Goal: Transaction & Acquisition: Purchase product/service

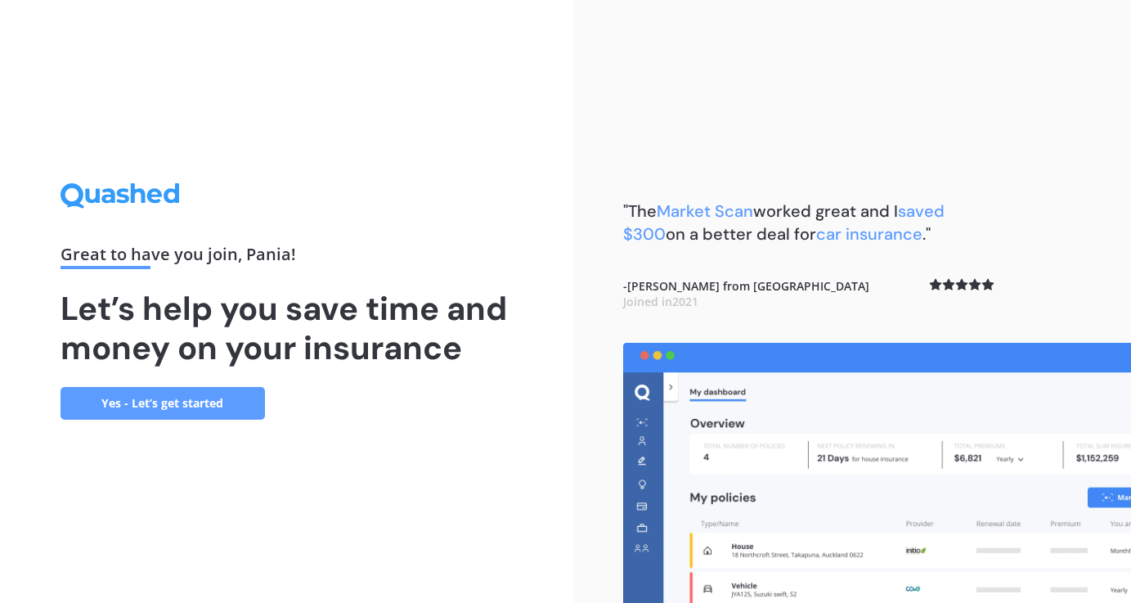
click at [239, 400] on link "Yes - Let’s get started" at bounding box center [162, 403] width 204 height 33
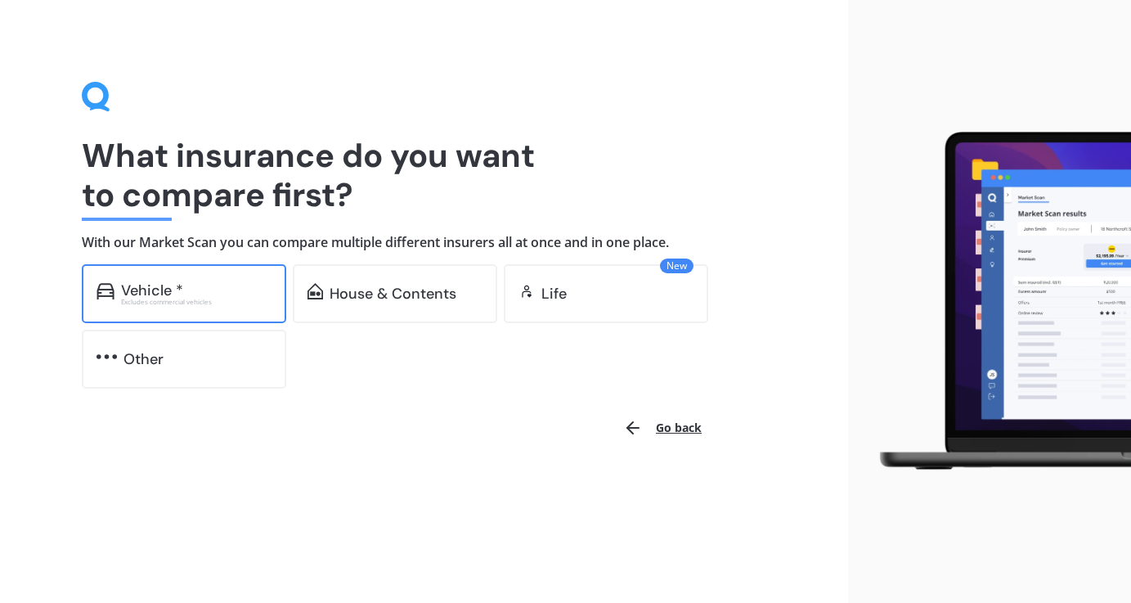
click at [230, 289] on div "Vehicle *" at bounding box center [196, 290] width 150 height 16
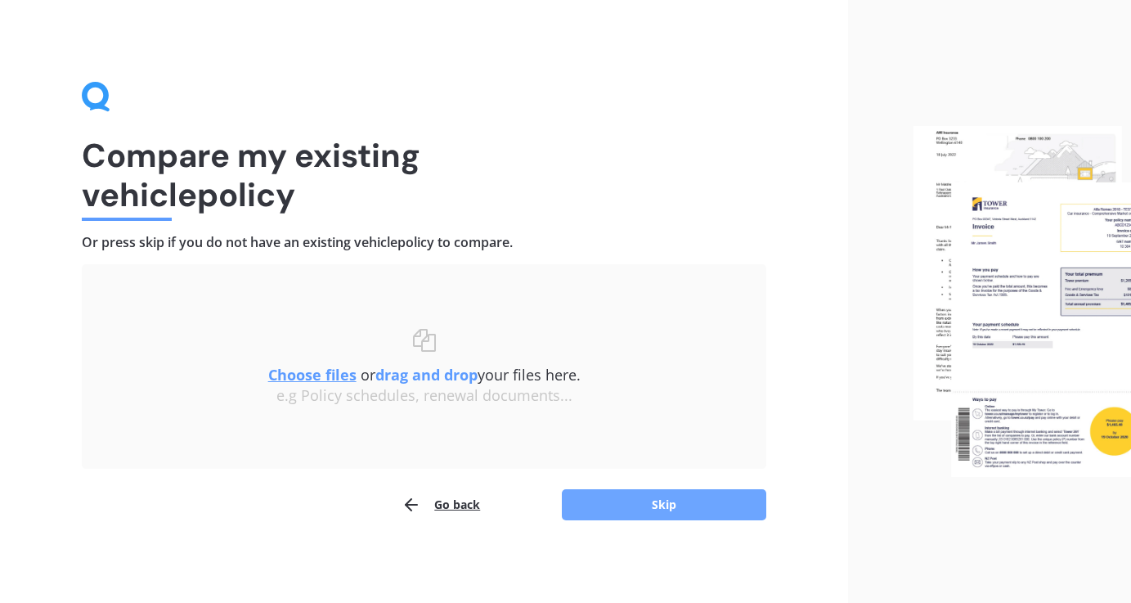
click at [631, 500] on button "Skip" at bounding box center [664, 504] width 204 height 31
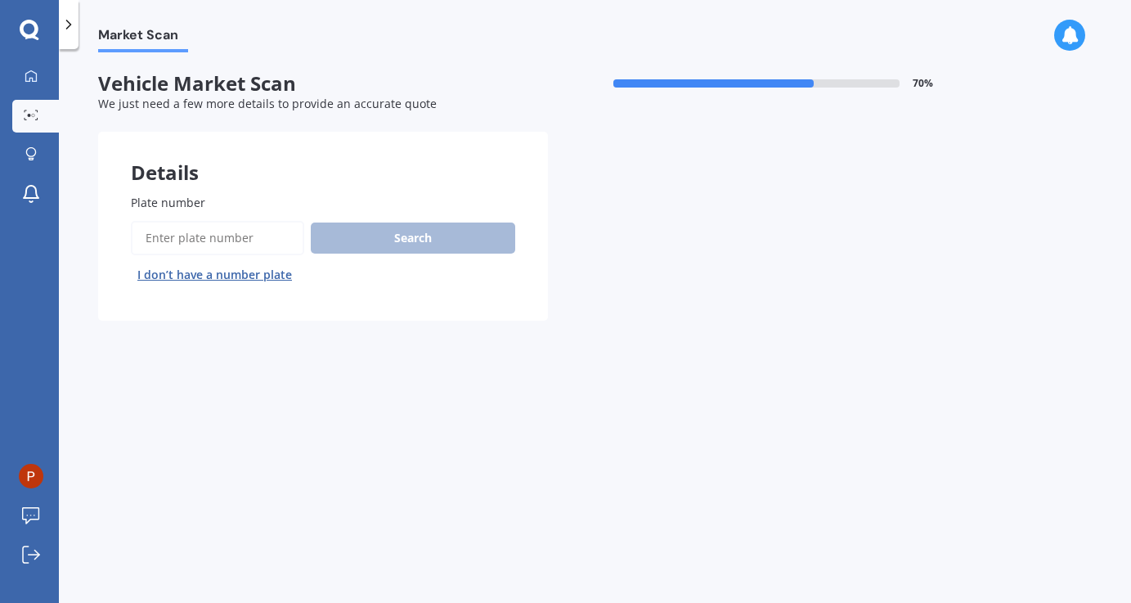
click at [213, 244] on input "Plate number" at bounding box center [217, 238] width 173 height 34
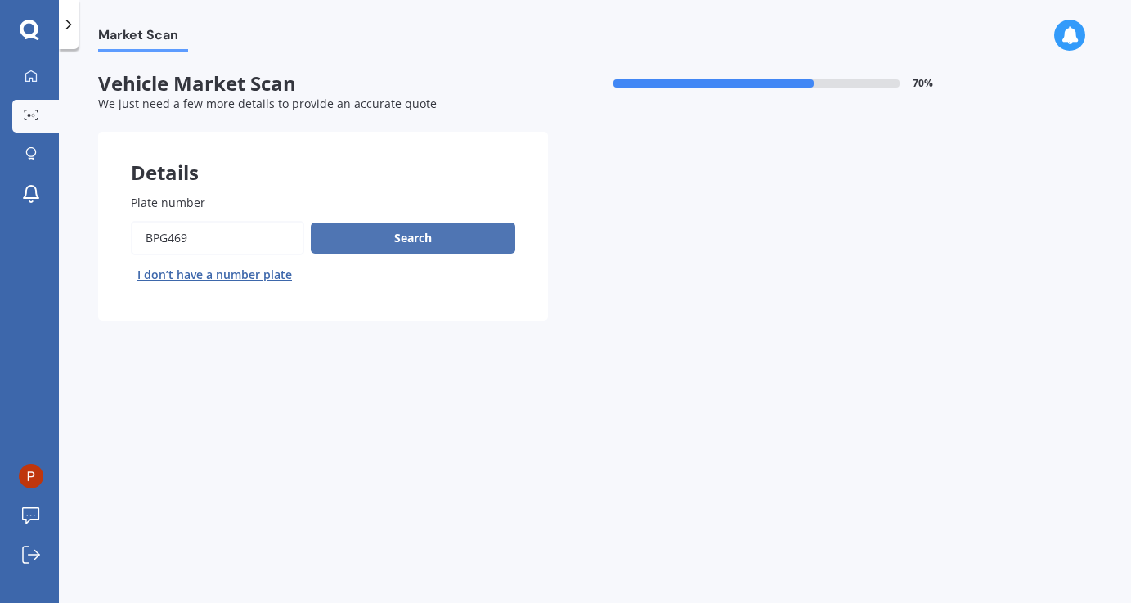
type input "bpg469"
click at [401, 243] on button "Search" at bounding box center [413, 237] width 204 height 31
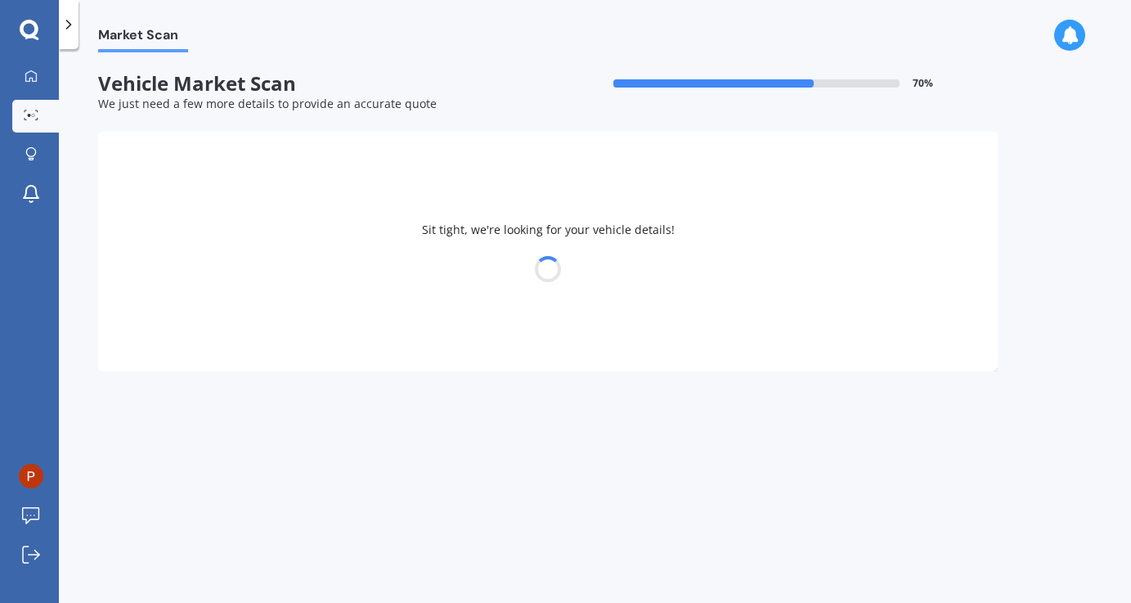
select select "SUBARU"
select select "LEGACY"
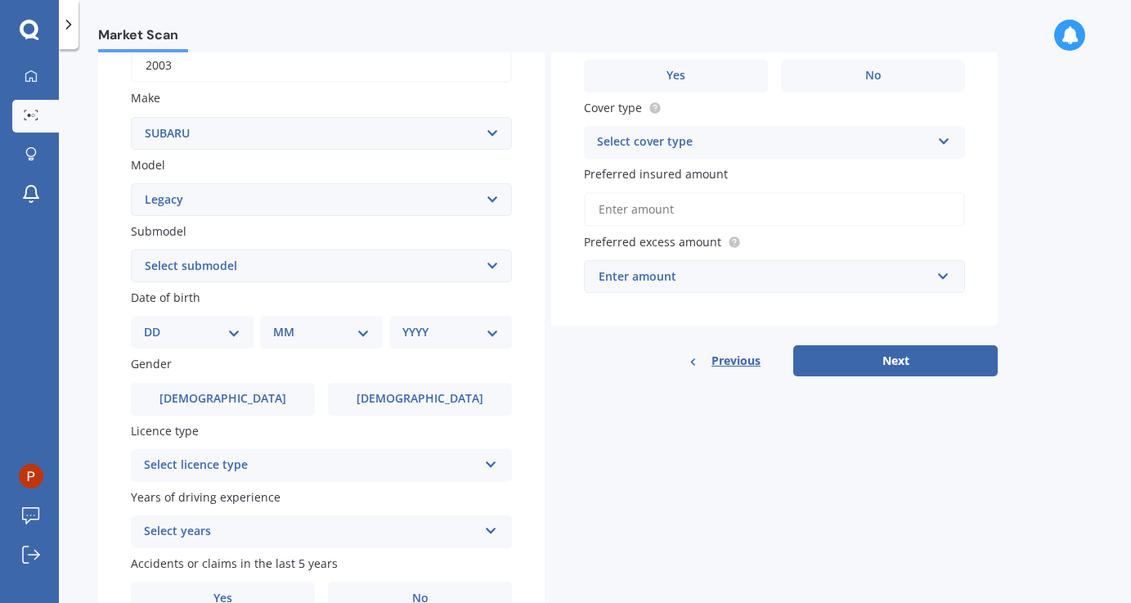
scroll to position [274, 0]
select select "06"
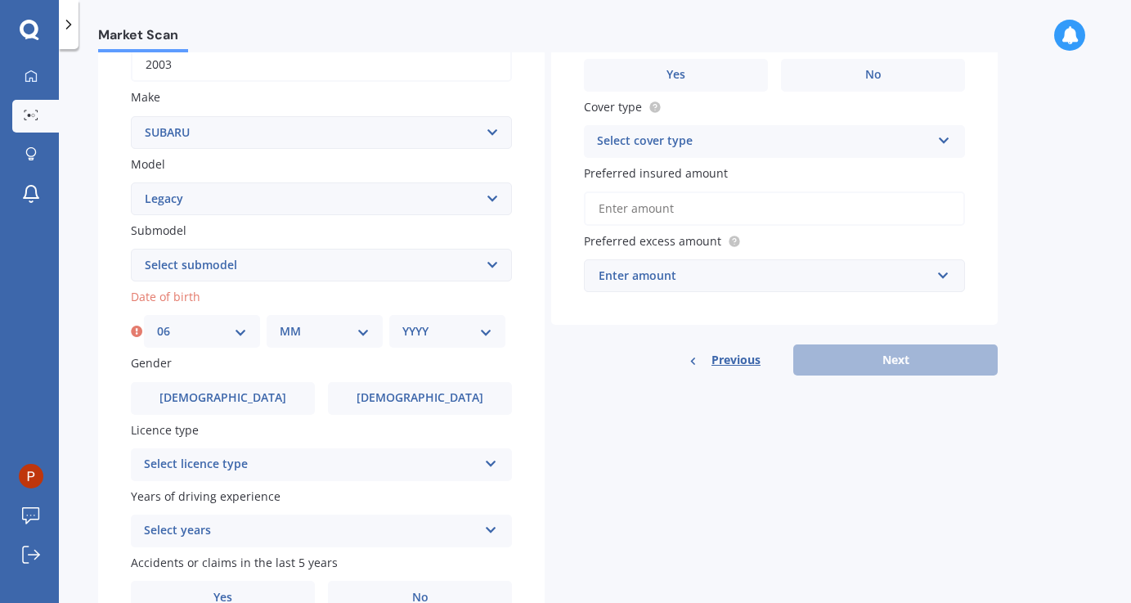
select select "06"
select select "1994"
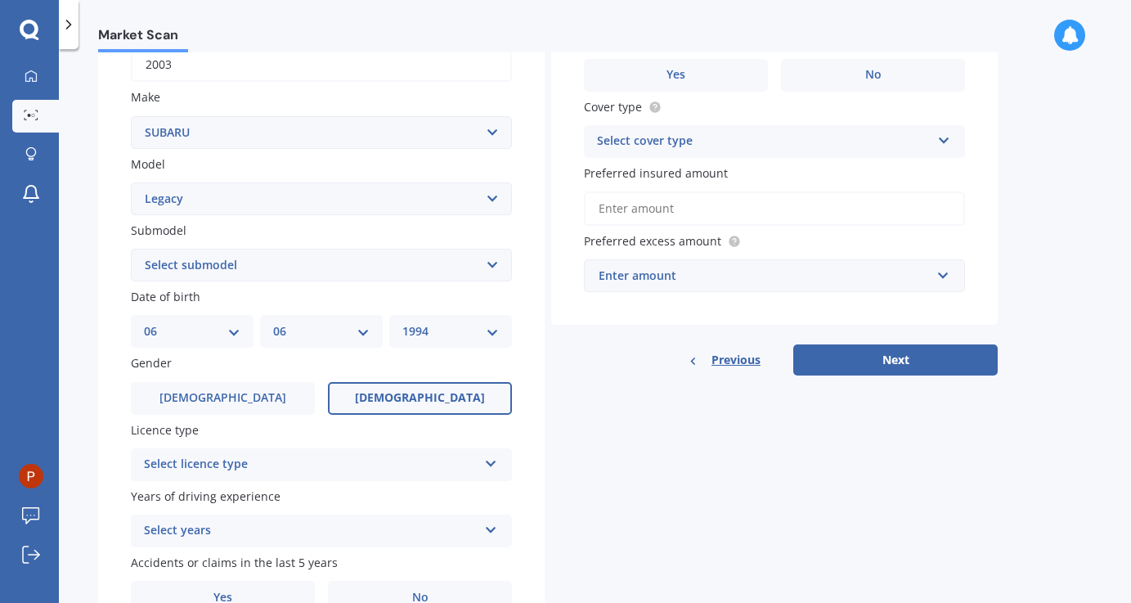
click at [358, 391] on label "[DEMOGRAPHIC_DATA]" at bounding box center [420, 398] width 184 height 33
click at [0, 0] on input "[DEMOGRAPHIC_DATA]" at bounding box center [0, 0] width 0 height 0
click at [273, 473] on div "Select licence type NZ Full NZ Restricted NZ Learners [GEOGRAPHIC_DATA] [GEOGRA…" at bounding box center [321, 464] width 381 height 33
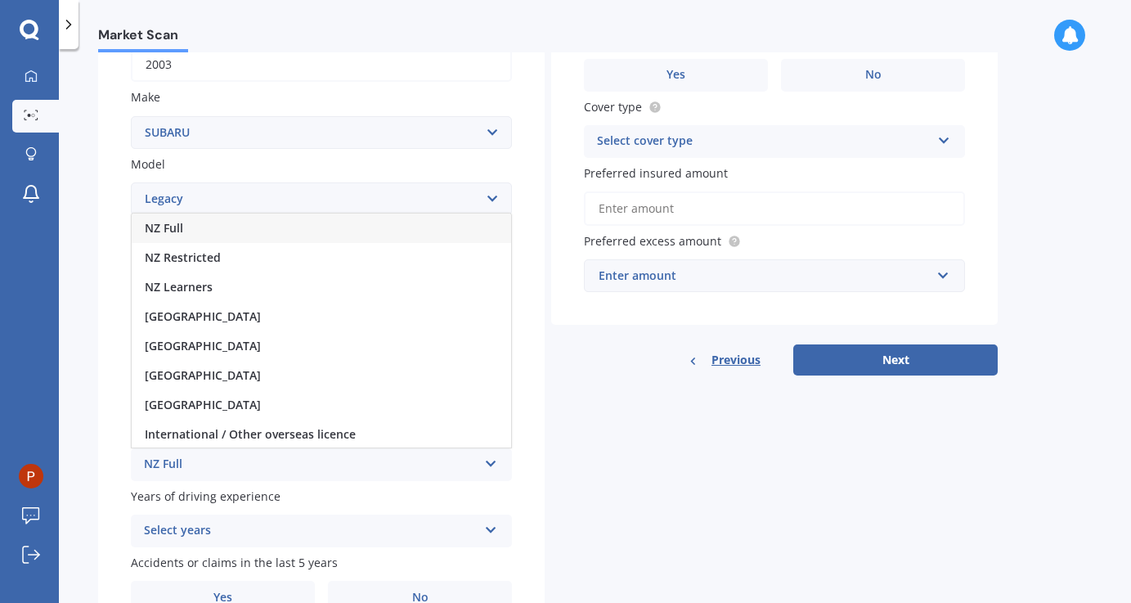
click at [232, 226] on div "NZ Full" at bounding box center [321, 227] width 379 height 29
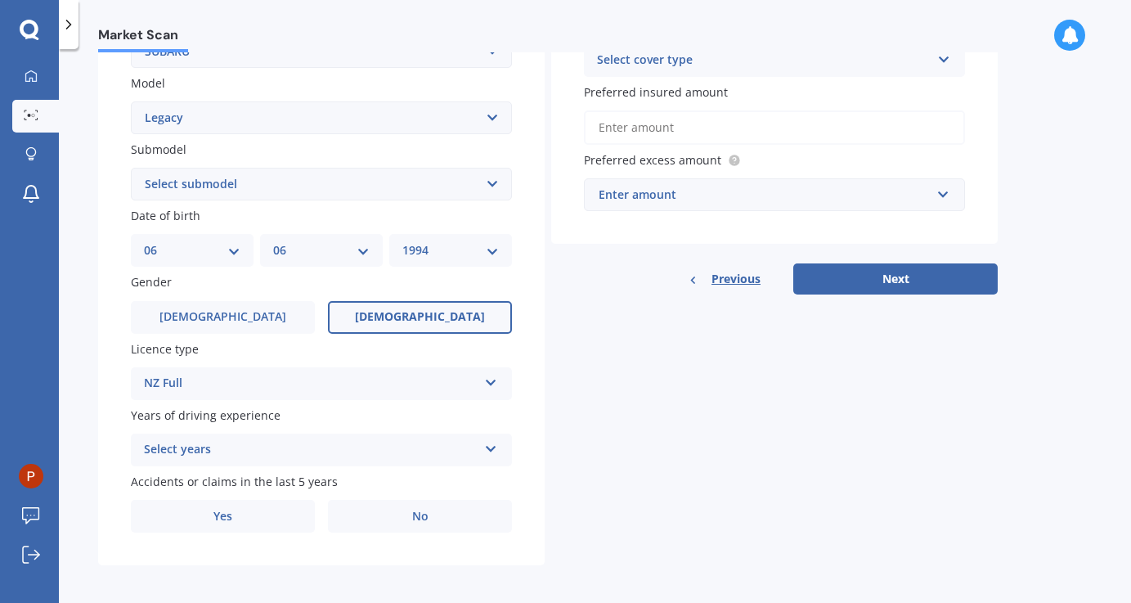
scroll to position [354, 0]
click at [213, 446] on div "Select years" at bounding box center [311, 451] width 334 height 20
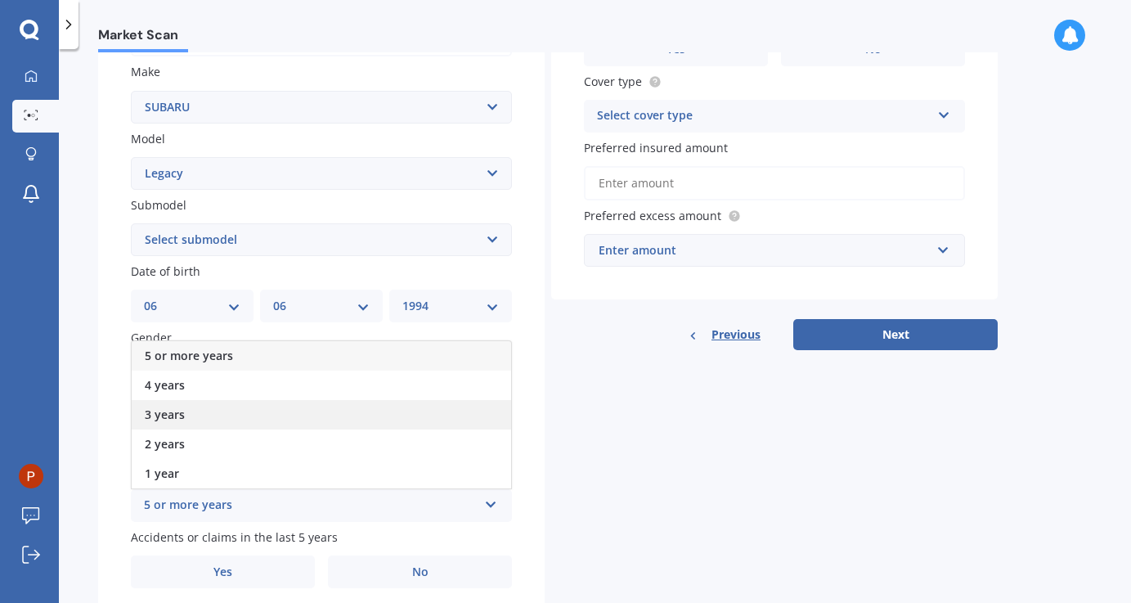
scroll to position [288, 0]
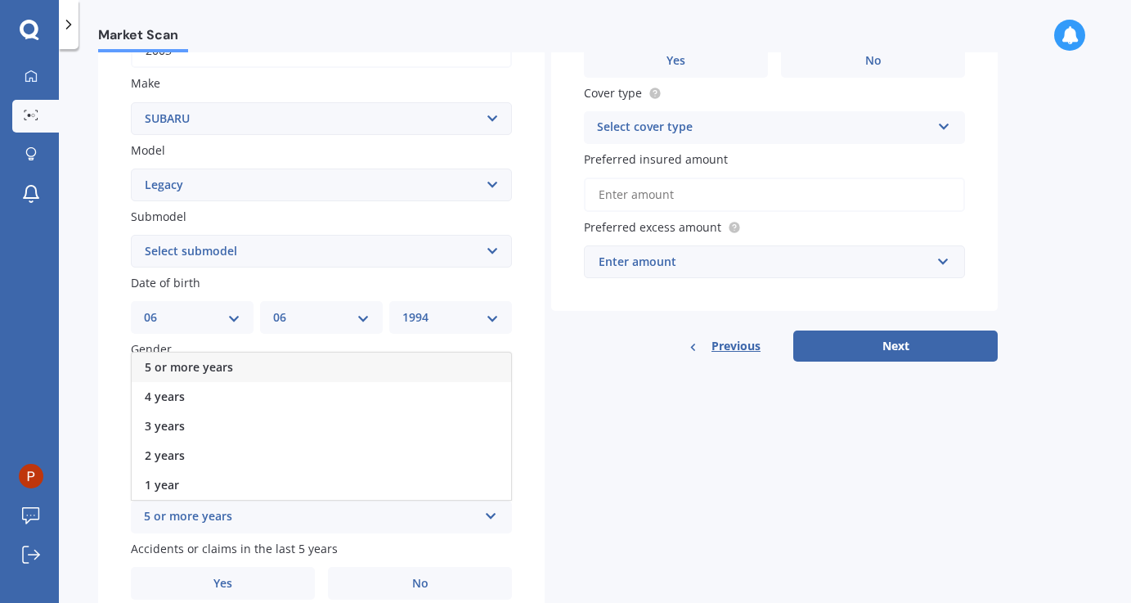
click at [228, 360] on span "5 or more years" at bounding box center [189, 367] width 88 height 16
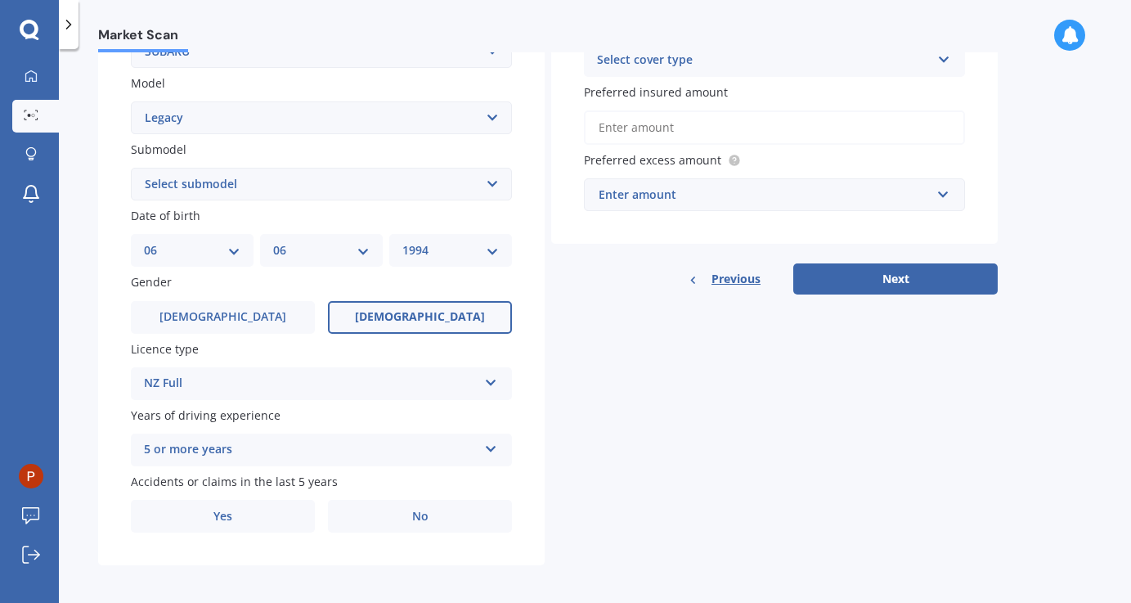
scroll to position [354, 0]
click at [295, 511] on label "Yes" at bounding box center [223, 516] width 184 height 33
click at [0, 0] on input "Yes" at bounding box center [0, 0] width 0 height 0
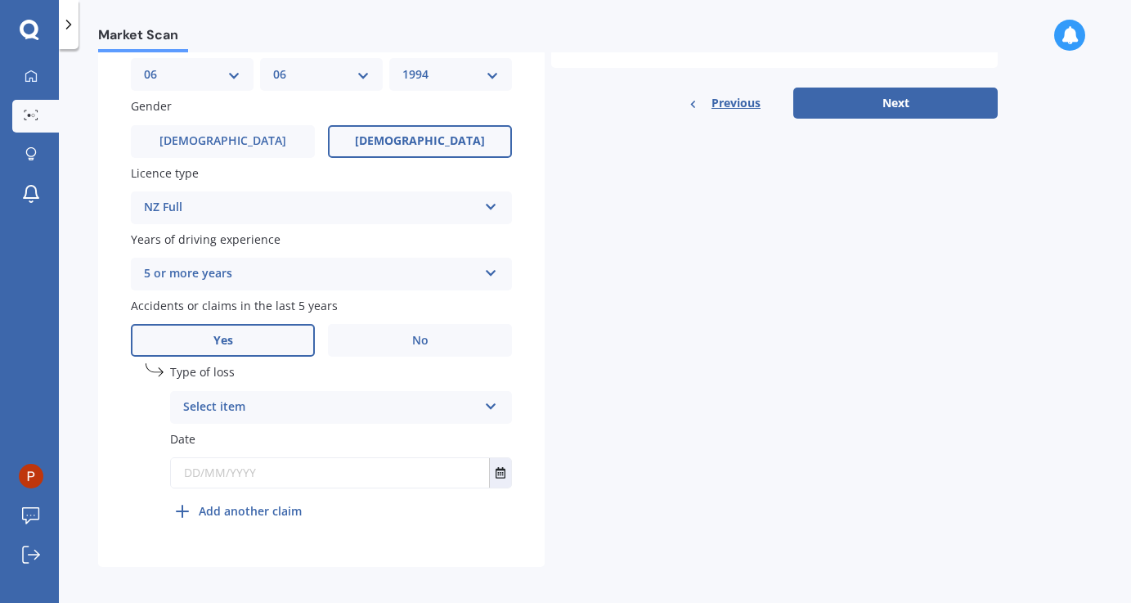
scroll to position [530, 0]
click at [307, 398] on div "Select item" at bounding box center [330, 408] width 294 height 20
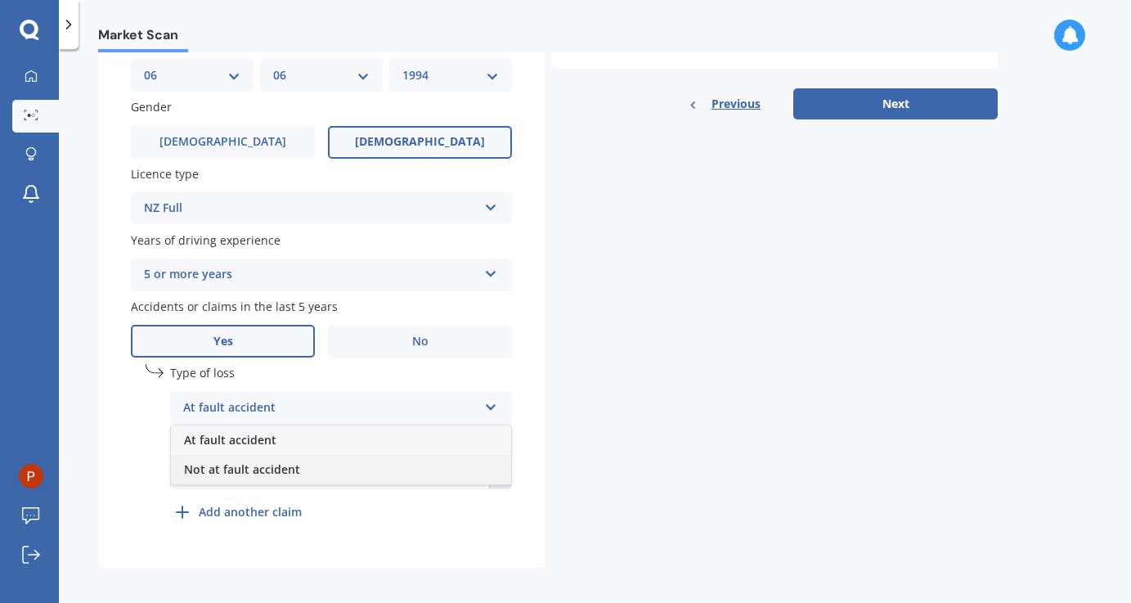
click at [298, 472] on div "Not at fault accident" at bounding box center [341, 469] width 340 height 29
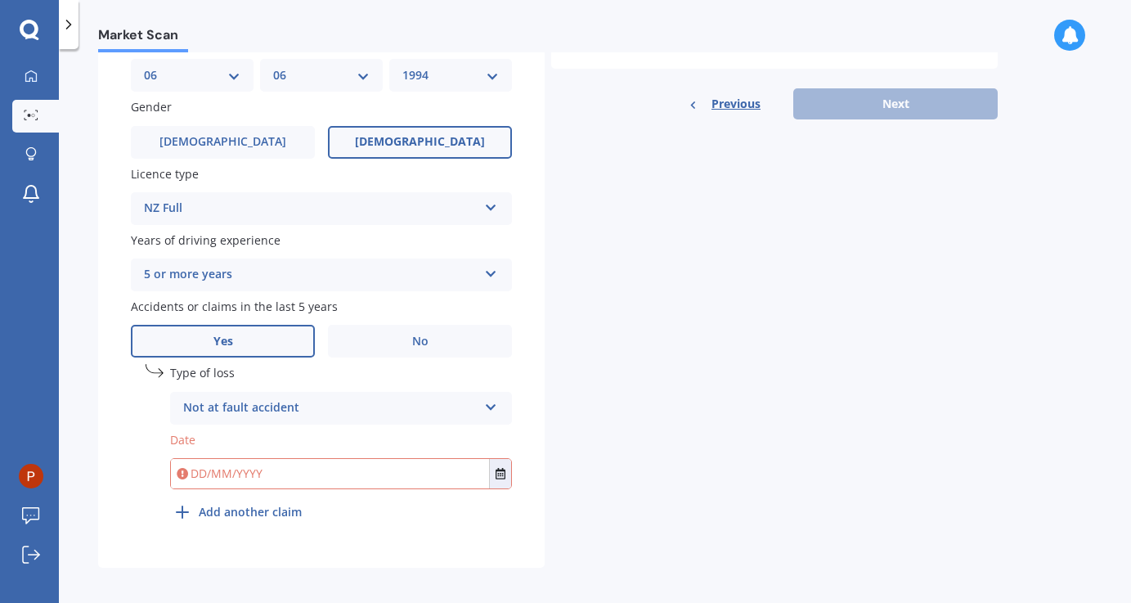
click at [298, 472] on input "text" at bounding box center [330, 473] width 318 height 29
click at [500, 468] on icon "Select date" at bounding box center [500, 473] width 10 height 11
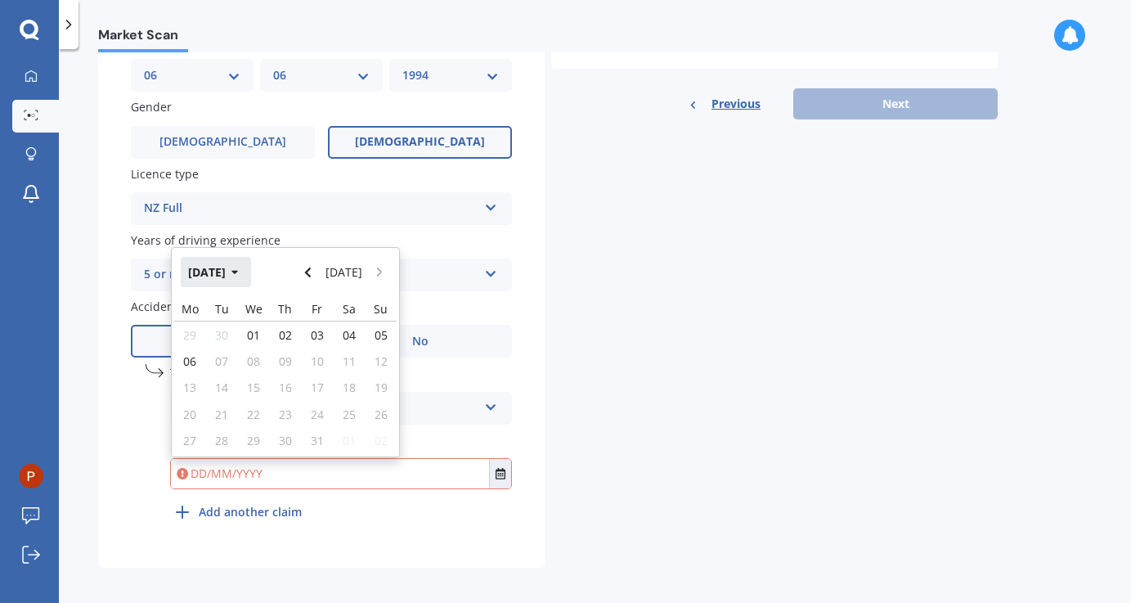
click at [228, 267] on button "[DATE]" at bounding box center [216, 271] width 70 height 29
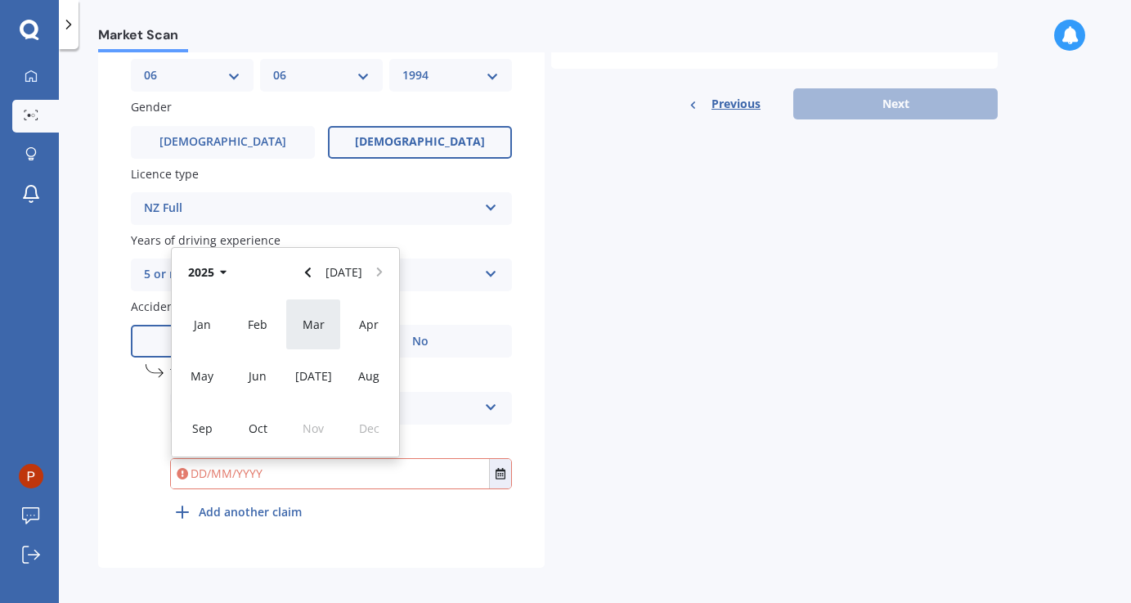
click at [303, 317] on span "Mar" at bounding box center [313, 324] width 22 height 16
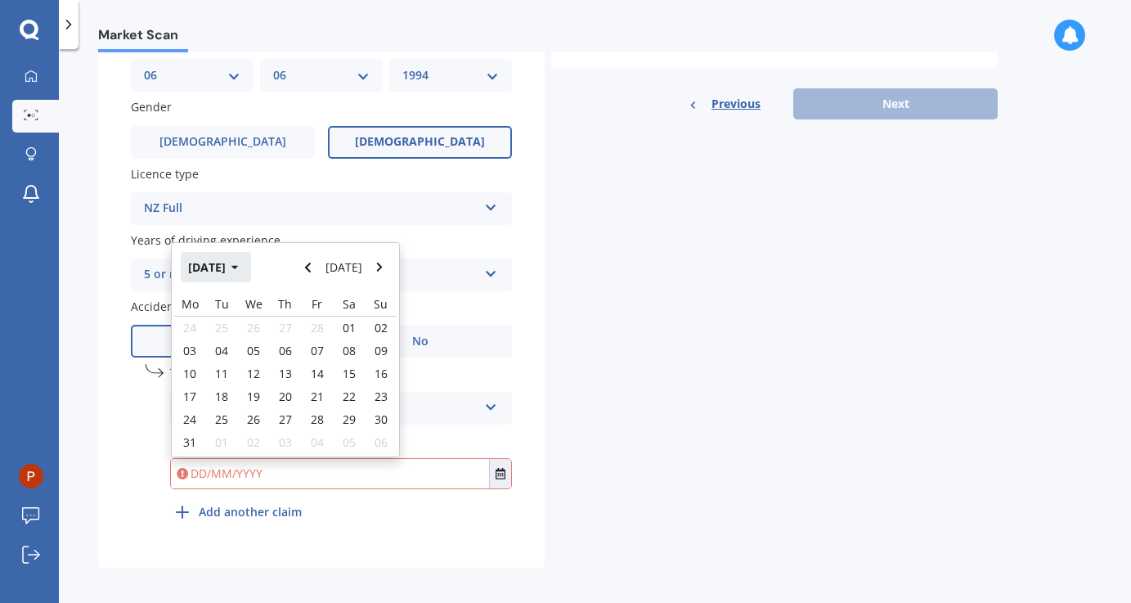
click at [248, 253] on button "[DATE]" at bounding box center [216, 266] width 70 height 29
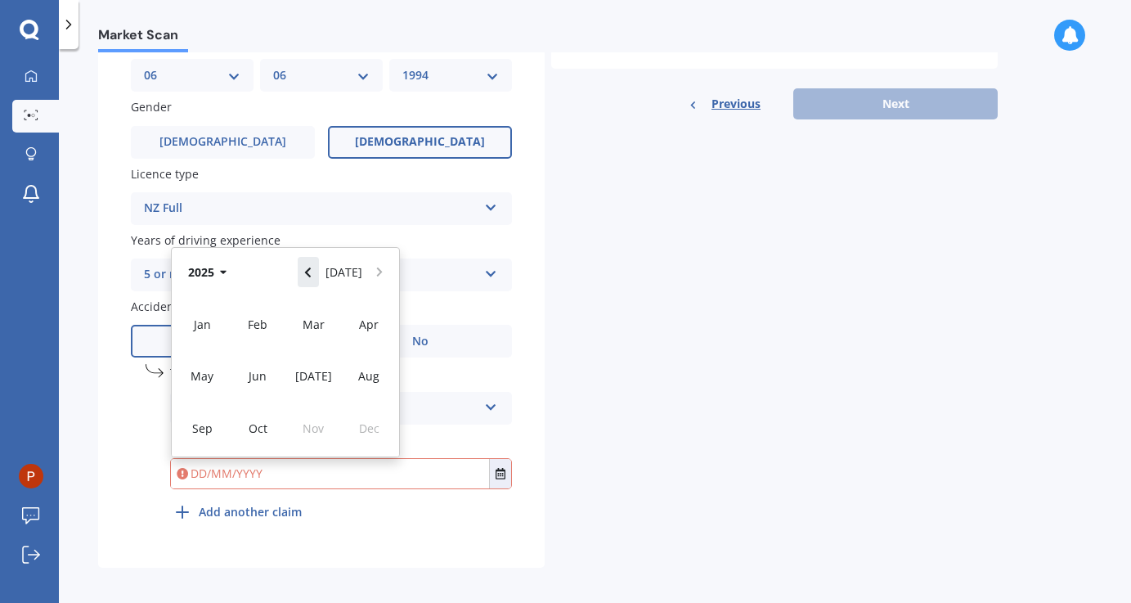
click at [311, 267] on icon "Navigate back" at bounding box center [307, 272] width 7 height 11
click at [365, 426] on span "Dec" at bounding box center [369, 428] width 20 height 16
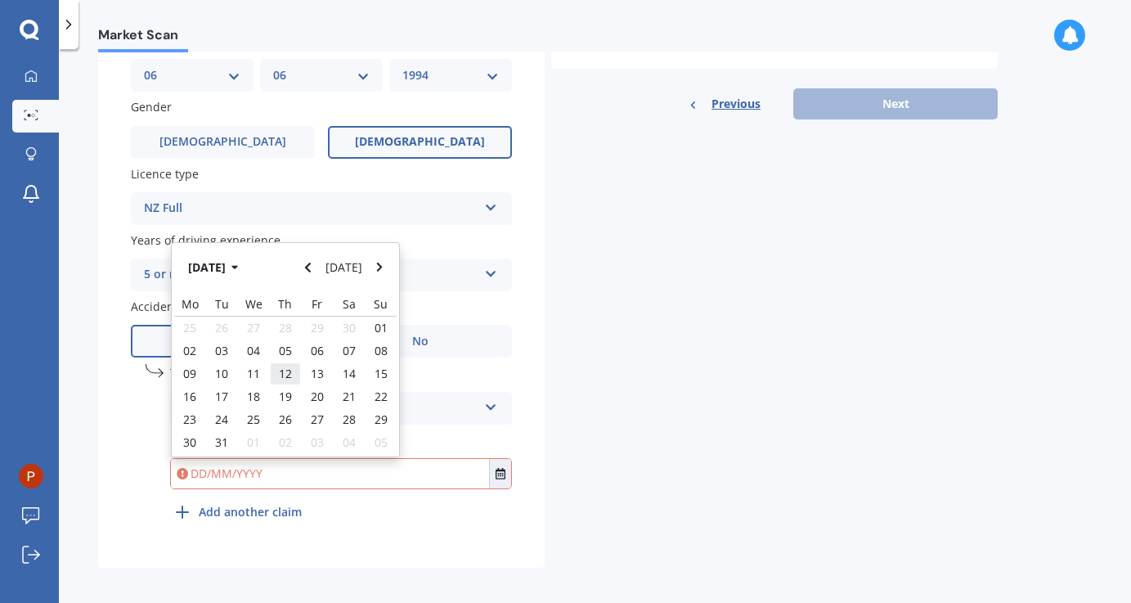
click at [294, 365] on div "12" at bounding box center [286, 373] width 32 height 23
type input "[DATE]"
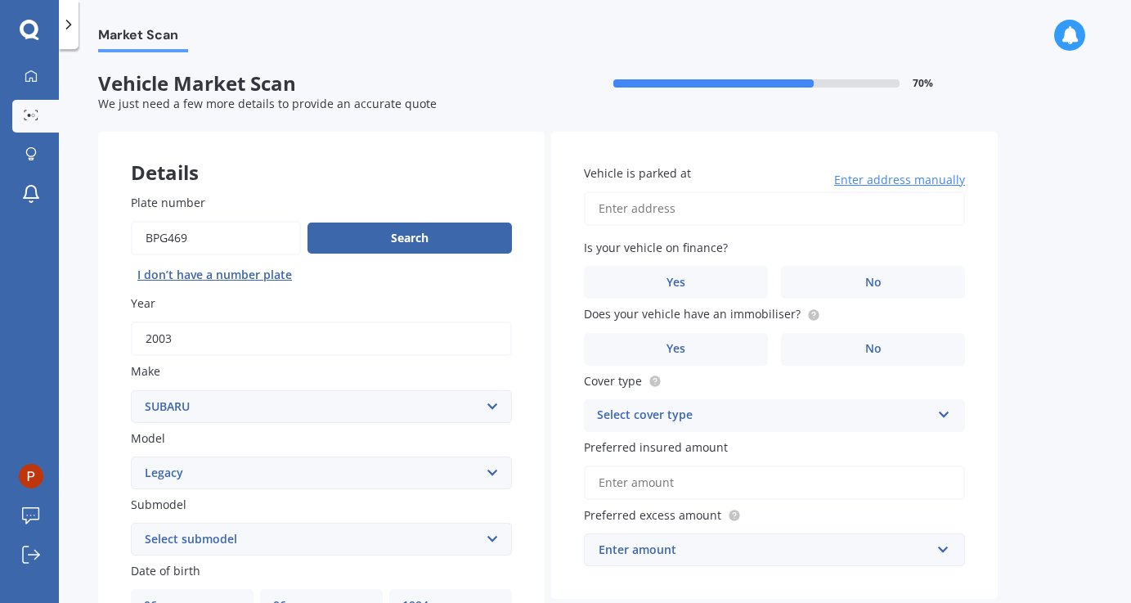
scroll to position [0, 0]
type input "[STREET_ADDRESS]"
click at [824, 280] on label "No" at bounding box center [873, 282] width 184 height 33
click at [0, 0] on input "No" at bounding box center [0, 0] width 0 height 0
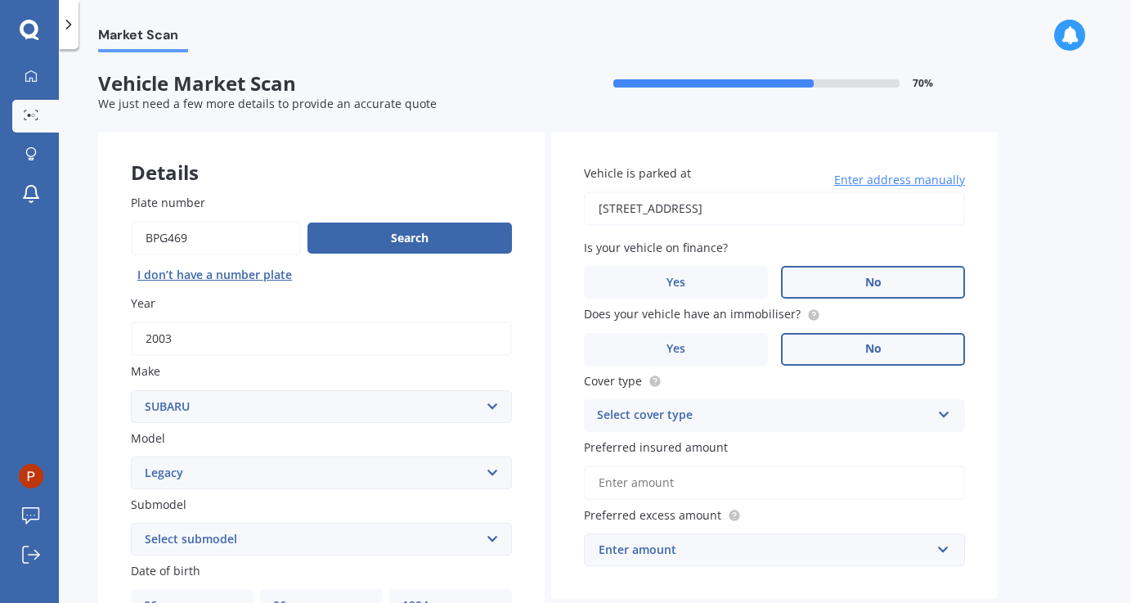
click at [799, 352] on label "No" at bounding box center [873, 349] width 184 height 33
click at [0, 0] on input "No" at bounding box center [0, 0] width 0 height 0
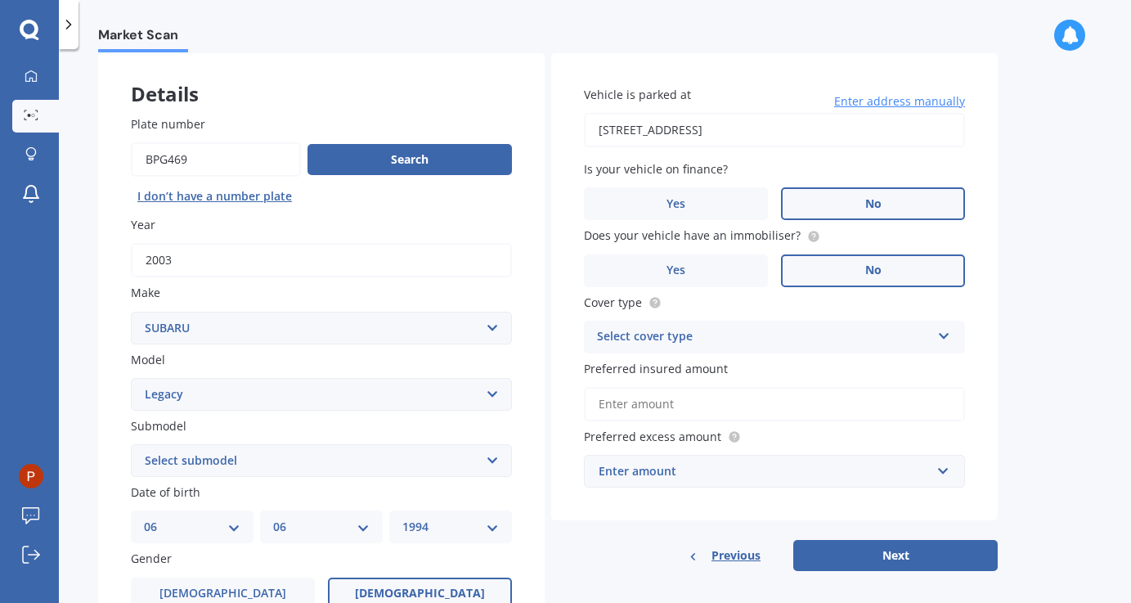
scroll to position [81, 0]
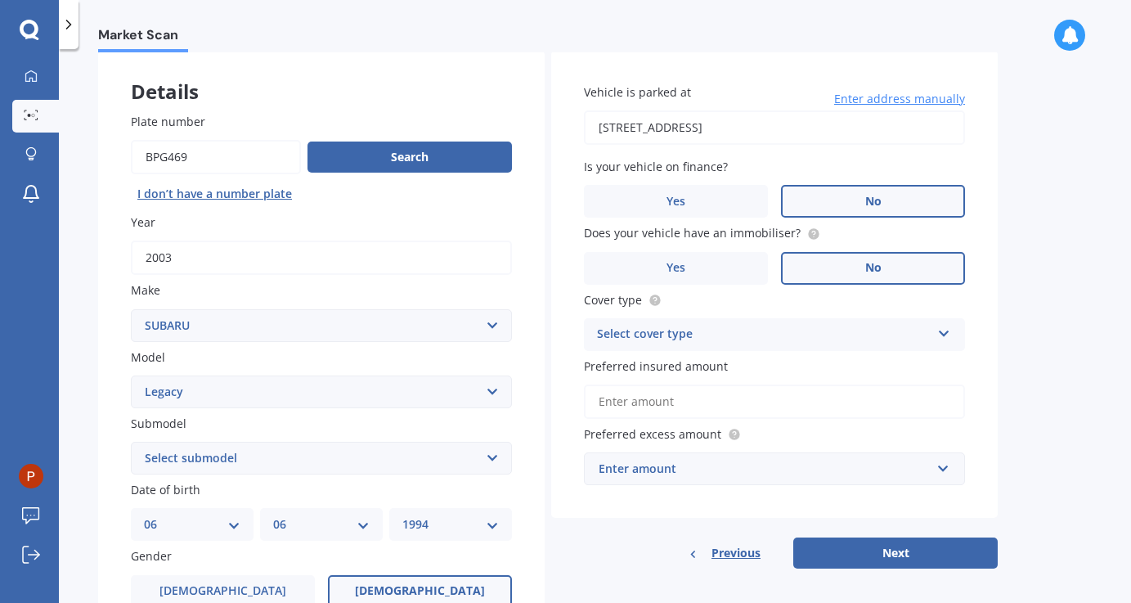
click at [785, 329] on div "Select cover type" at bounding box center [764, 335] width 334 height 20
click at [717, 358] on div "Comprehensive" at bounding box center [774, 366] width 379 height 29
click at [907, 331] on div "Comprehensive" at bounding box center [764, 335] width 334 height 20
click at [895, 358] on div "Comprehensive" at bounding box center [774, 366] width 379 height 29
click at [720, 398] on input "Preferred insured amount" at bounding box center [774, 401] width 381 height 34
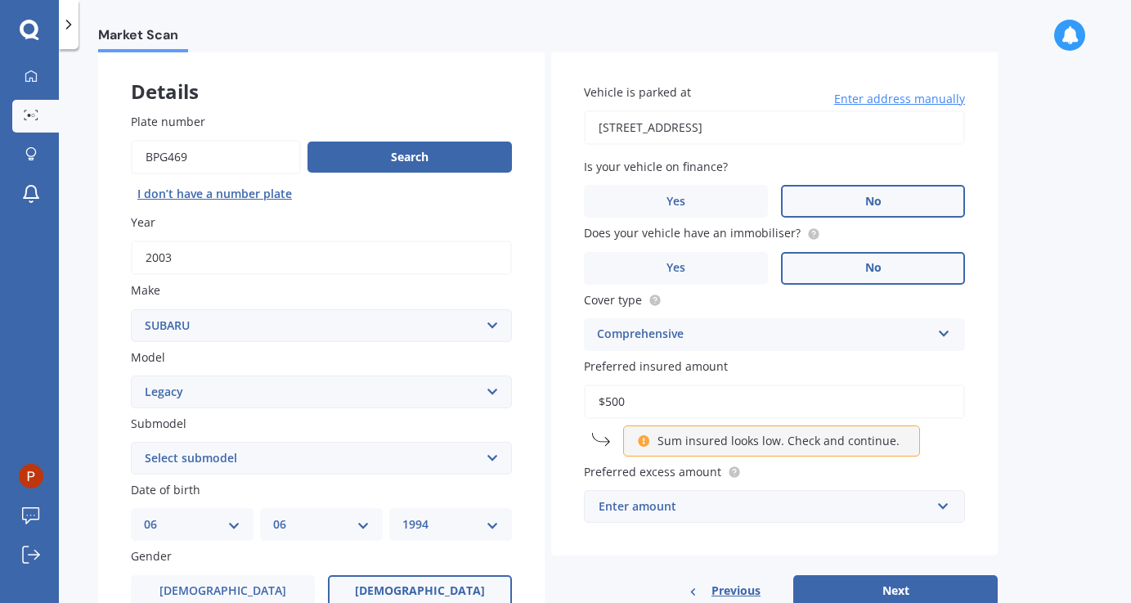
type input "$5,000"
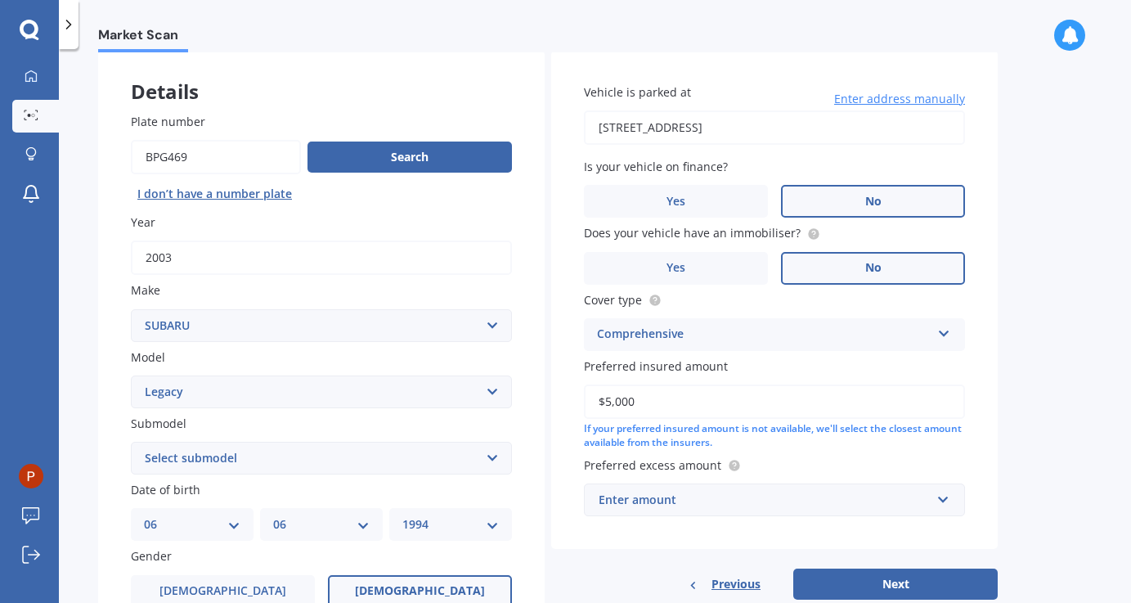
click at [808, 397] on input "$5,000" at bounding box center [774, 401] width 381 height 34
click at [759, 491] on div "Enter amount" at bounding box center [764, 500] width 332 height 18
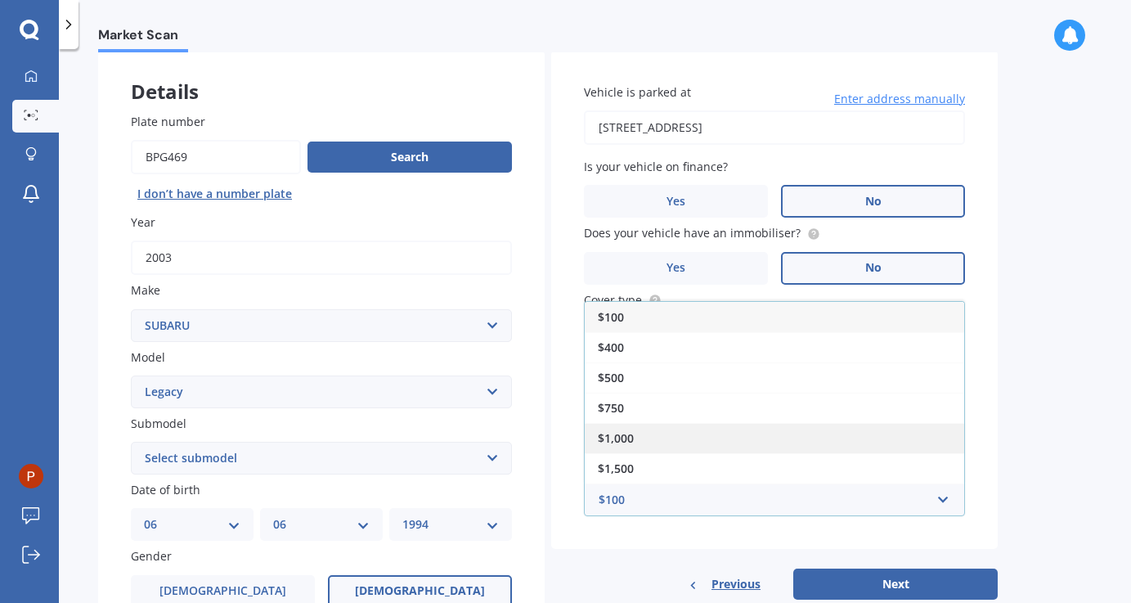
click at [652, 432] on div "$1,000" at bounding box center [774, 438] width 379 height 30
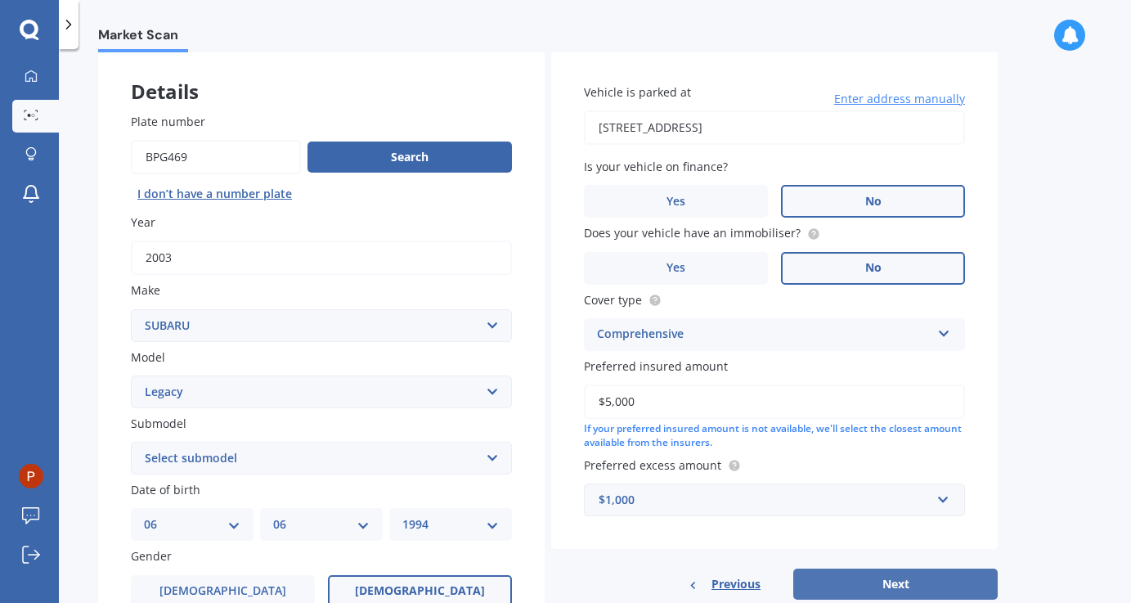
click at [887, 578] on button "Next" at bounding box center [895, 583] width 204 height 31
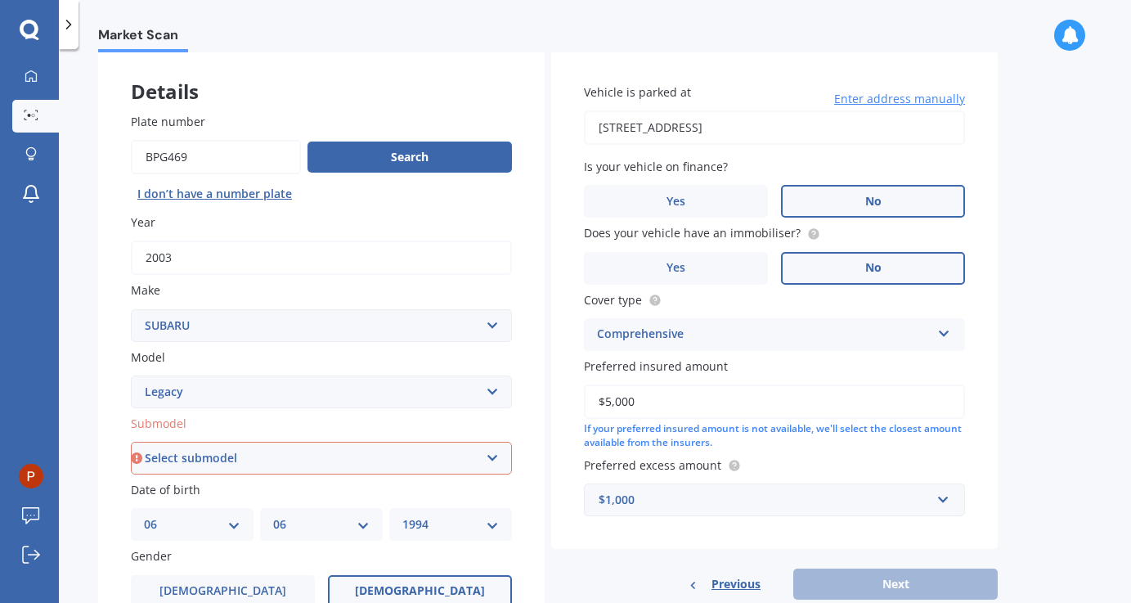
select select "2.0I"
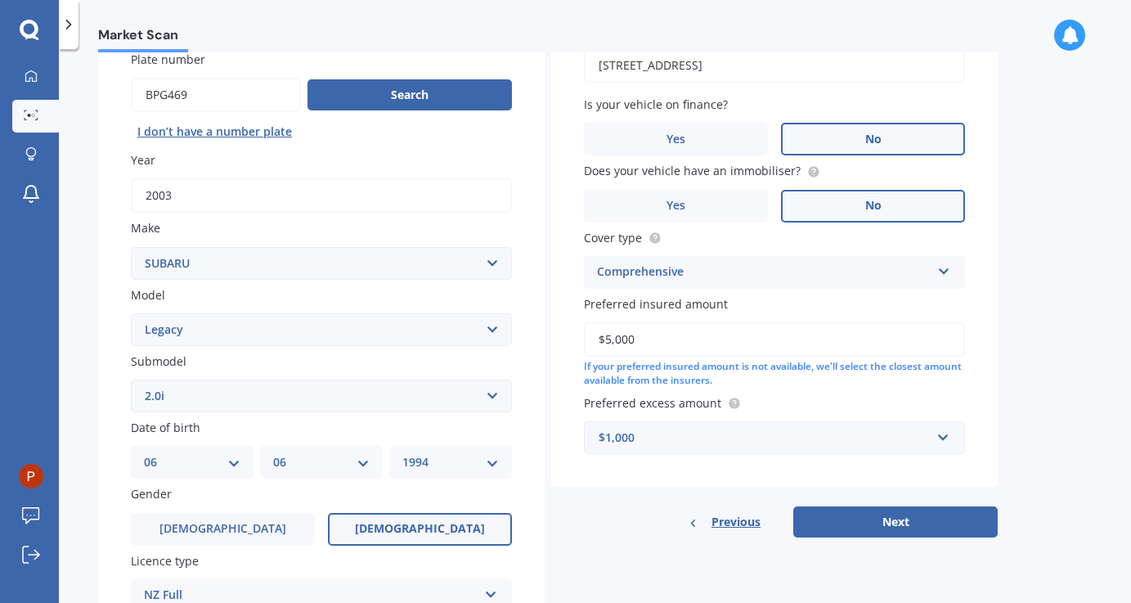
scroll to position [160, 0]
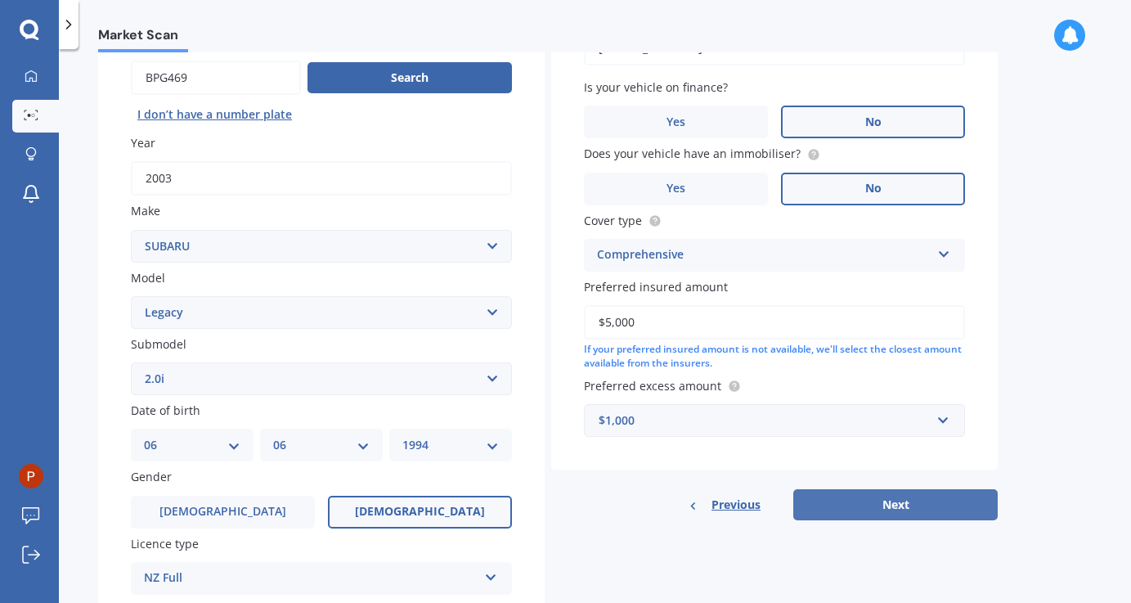
click at [903, 500] on button "Next" at bounding box center [895, 504] width 204 height 31
select select "06"
select select "1994"
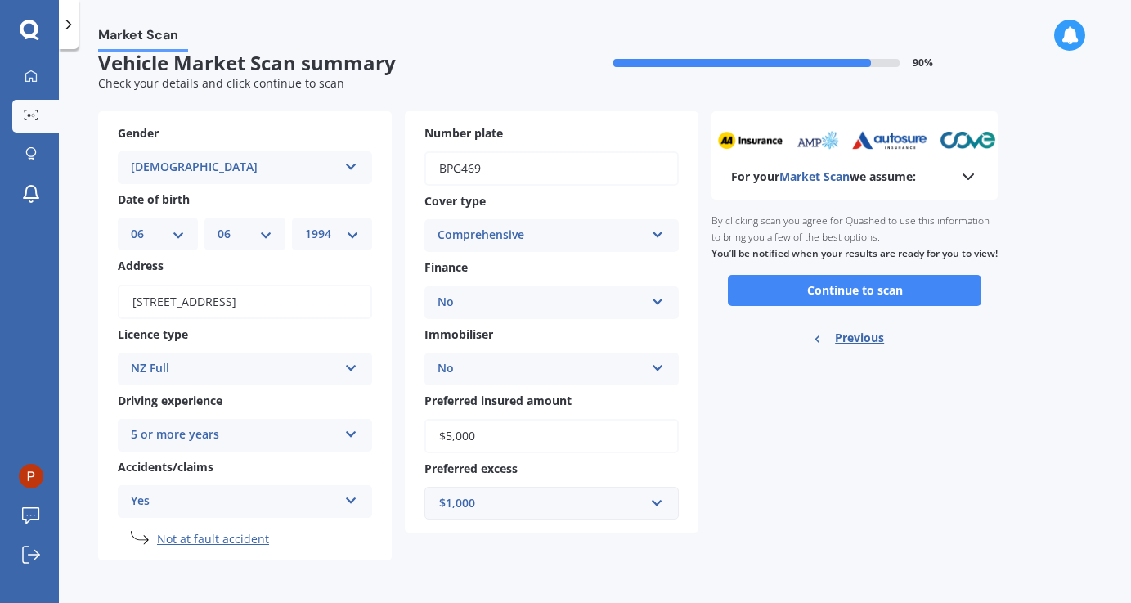
scroll to position [16, 0]
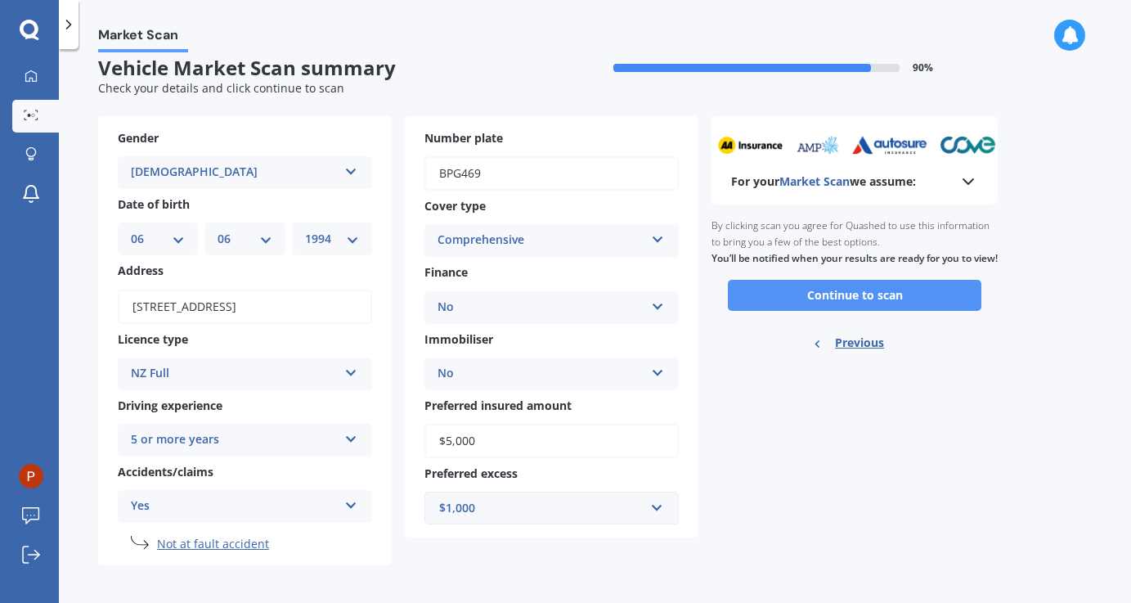
click at [836, 310] on button "Continue to scan" at bounding box center [854, 295] width 253 height 31
